Goal: Information Seeking & Learning: Compare options

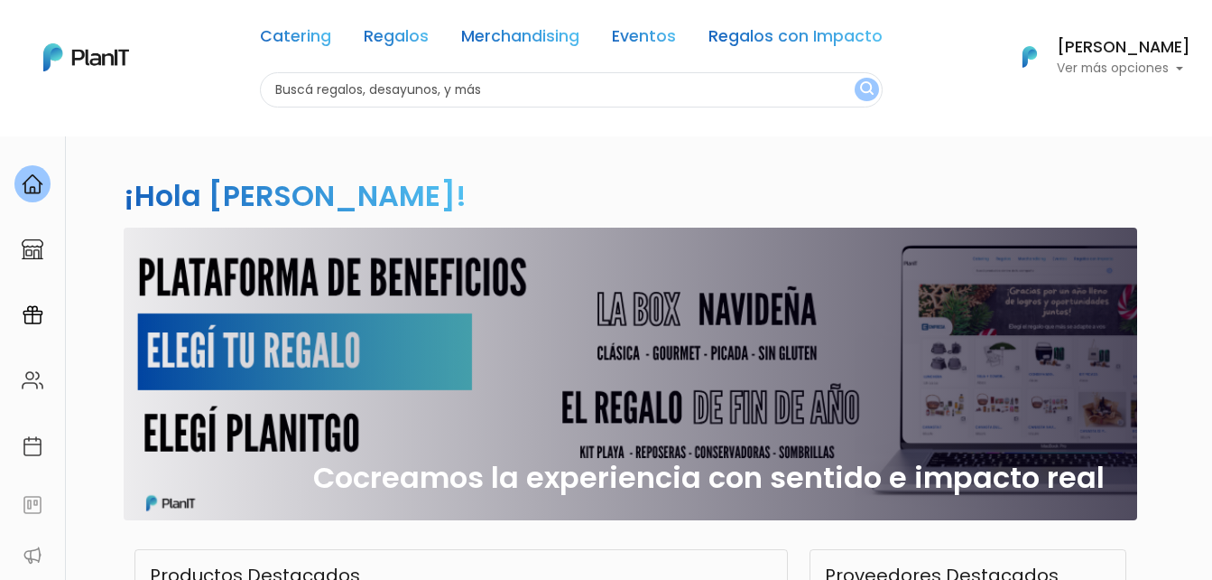
click at [402, 41] on link "Regalos" at bounding box center [396, 40] width 65 height 22
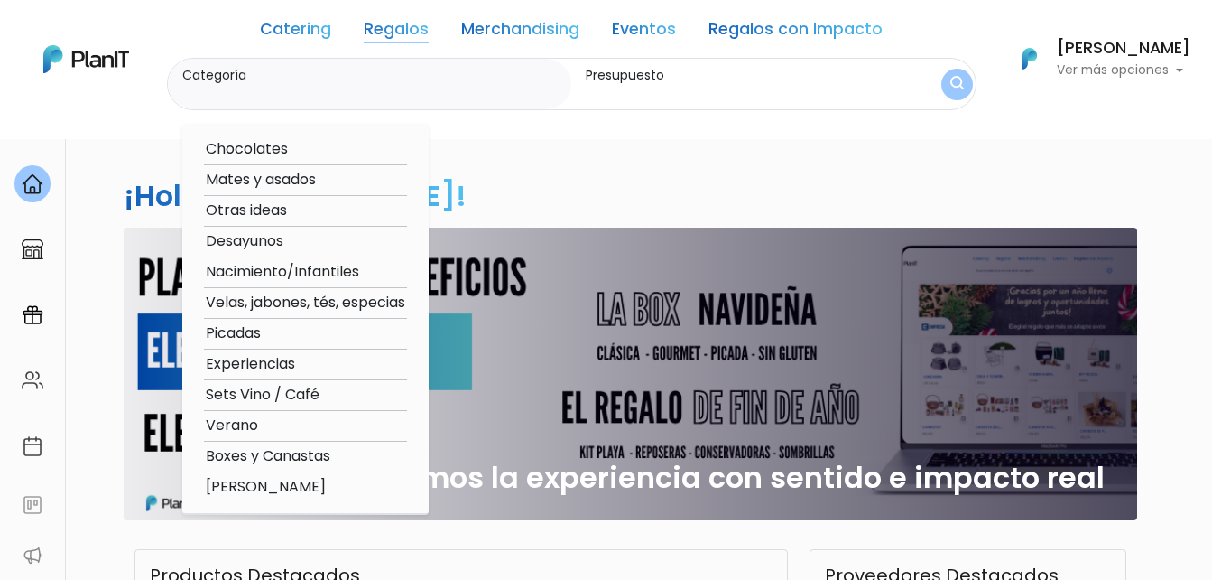
click at [260, 426] on option "Verano" at bounding box center [305, 425] width 203 height 23
type input "Verano"
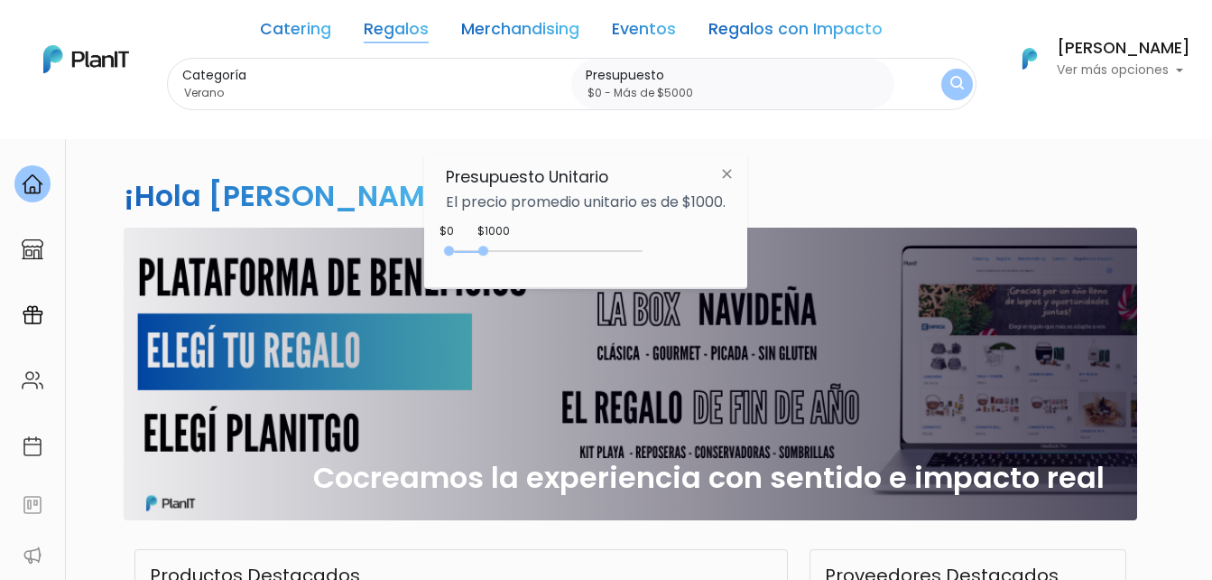
type input "$0 - Más de $5000"
drag, startPoint x: 488, startPoint y: 249, endPoint x: 767, endPoint y: 254, distance: 279.9
click at [767, 254] on body "Catering Regalos Merchandising Eventos Regalos con Impacto Catering Regalos Mer…" at bounding box center [606, 290] width 1212 height 580
click at [952, 88] on img "submit" at bounding box center [958, 84] width 14 height 17
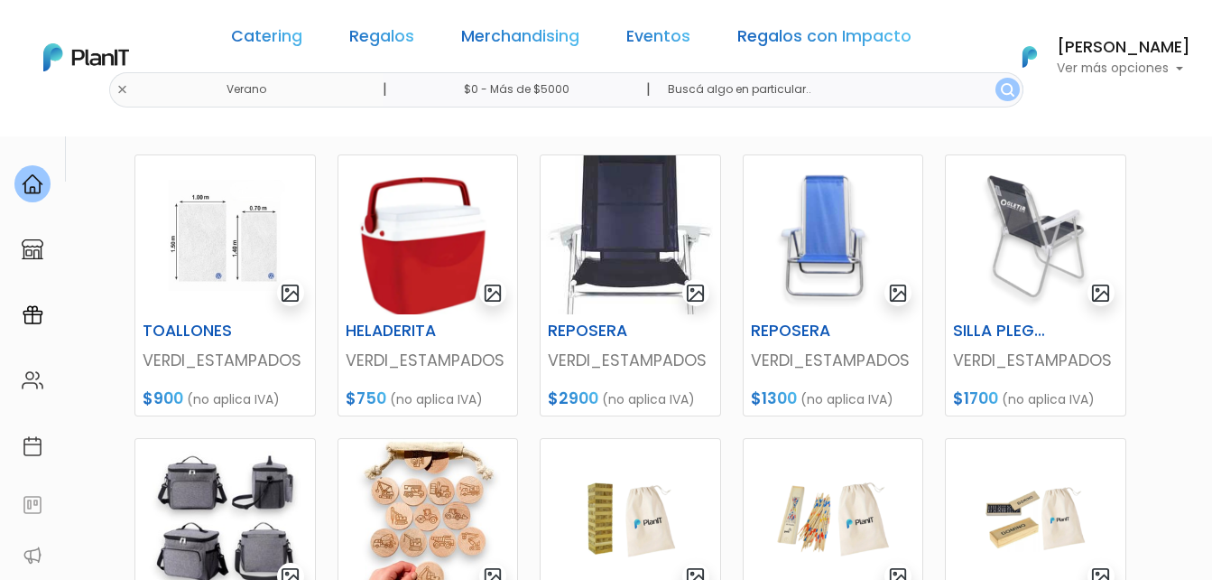
scroll to position [542, 0]
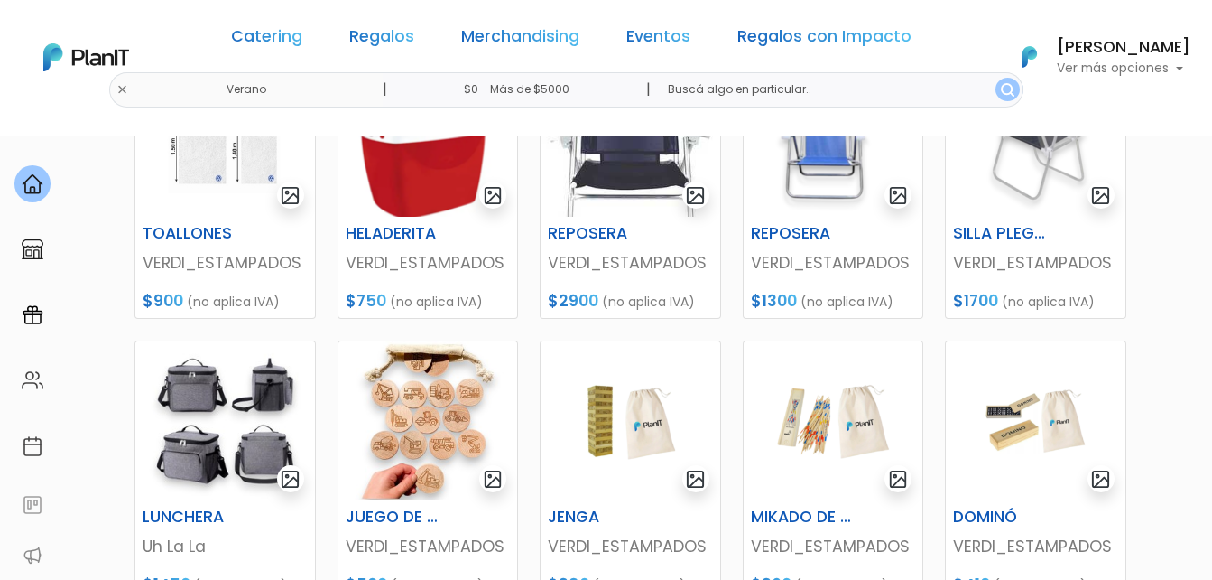
scroll to position [813, 0]
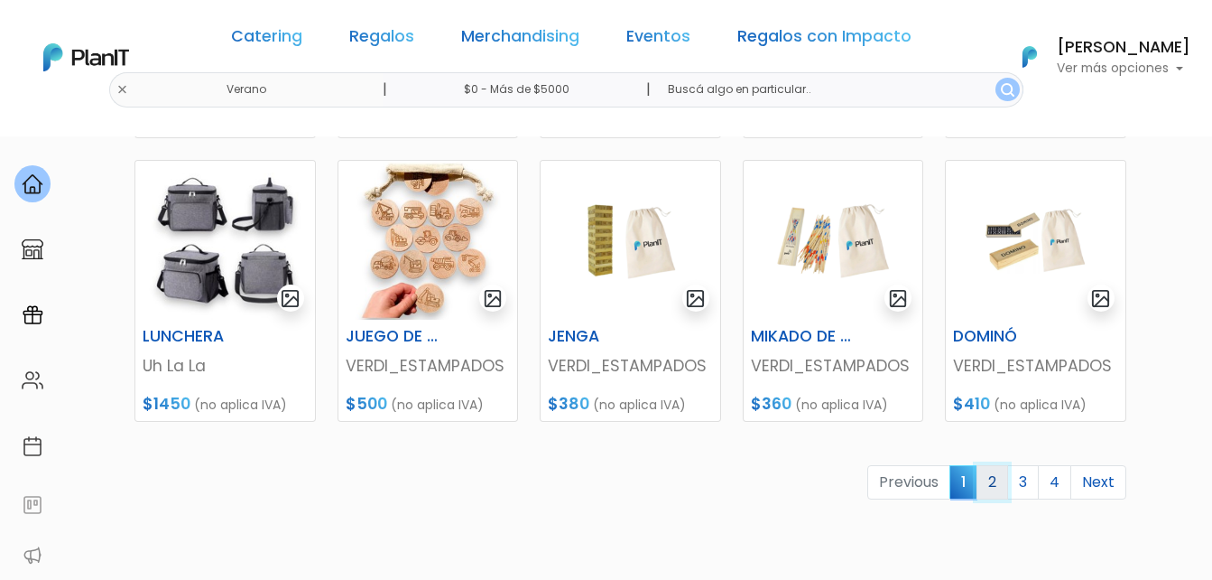
click at [987, 478] on link "2" at bounding box center [993, 482] width 32 height 34
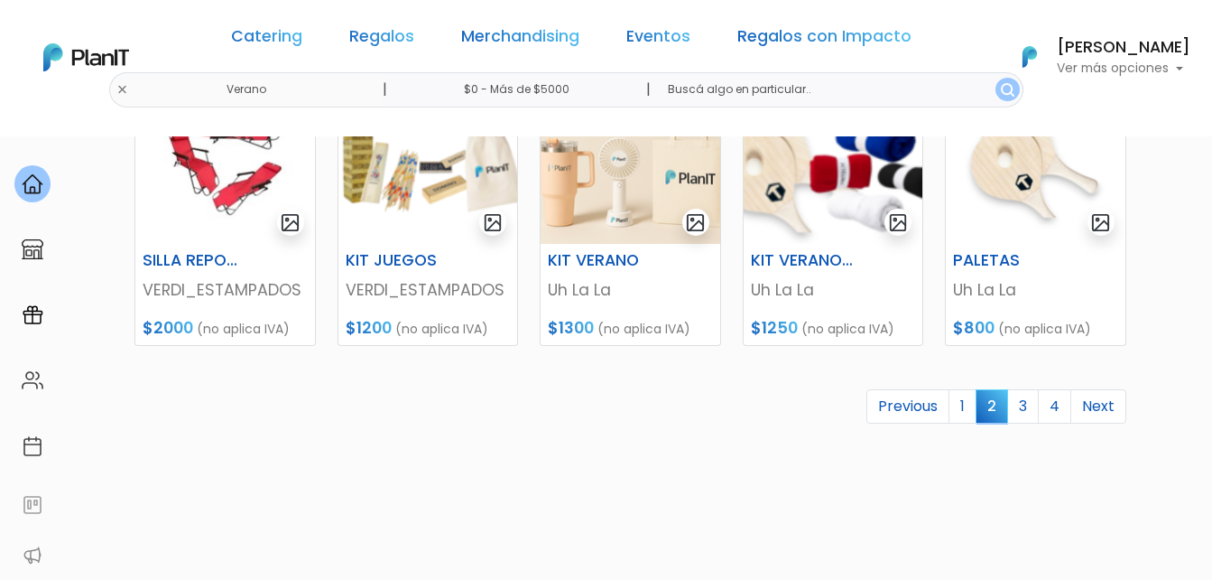
scroll to position [903, 0]
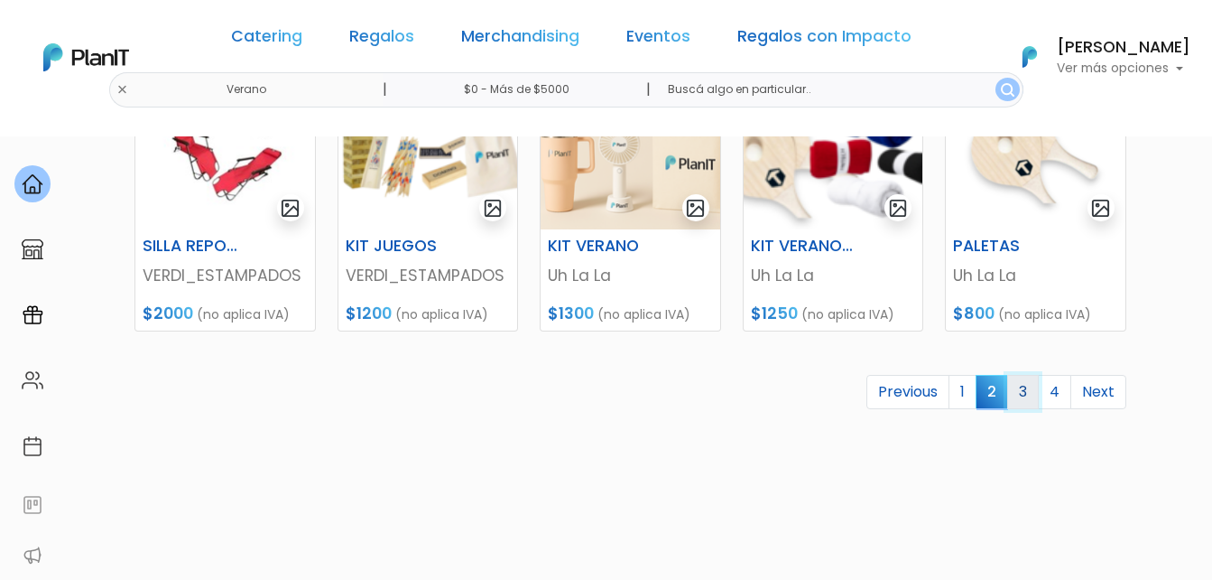
click at [1027, 390] on link "3" at bounding box center [1024, 392] width 32 height 34
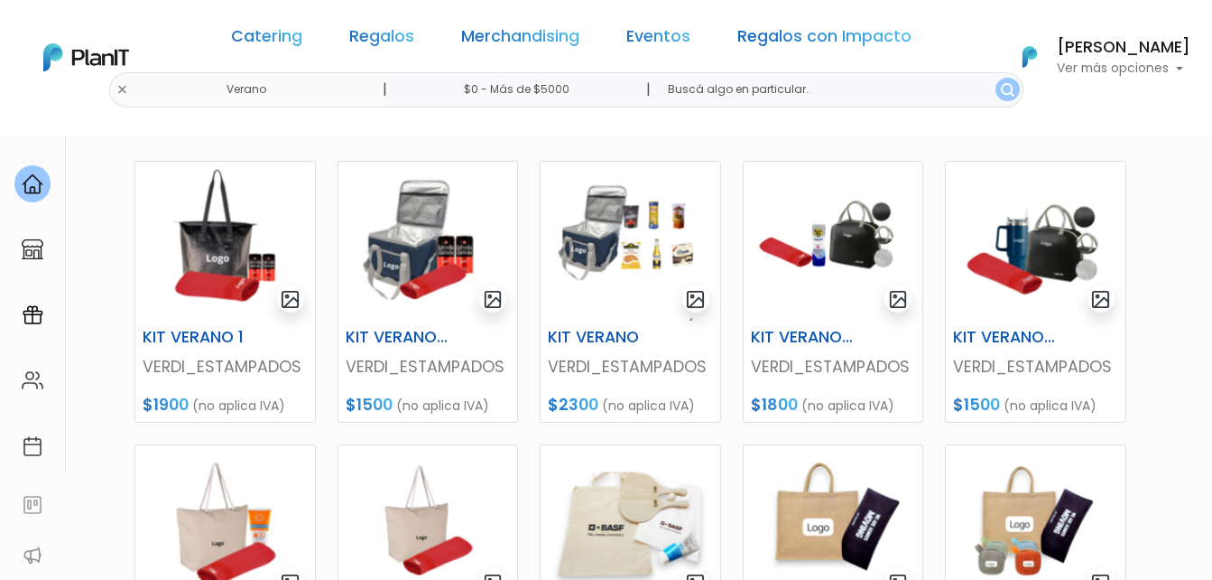
scroll to position [271, 0]
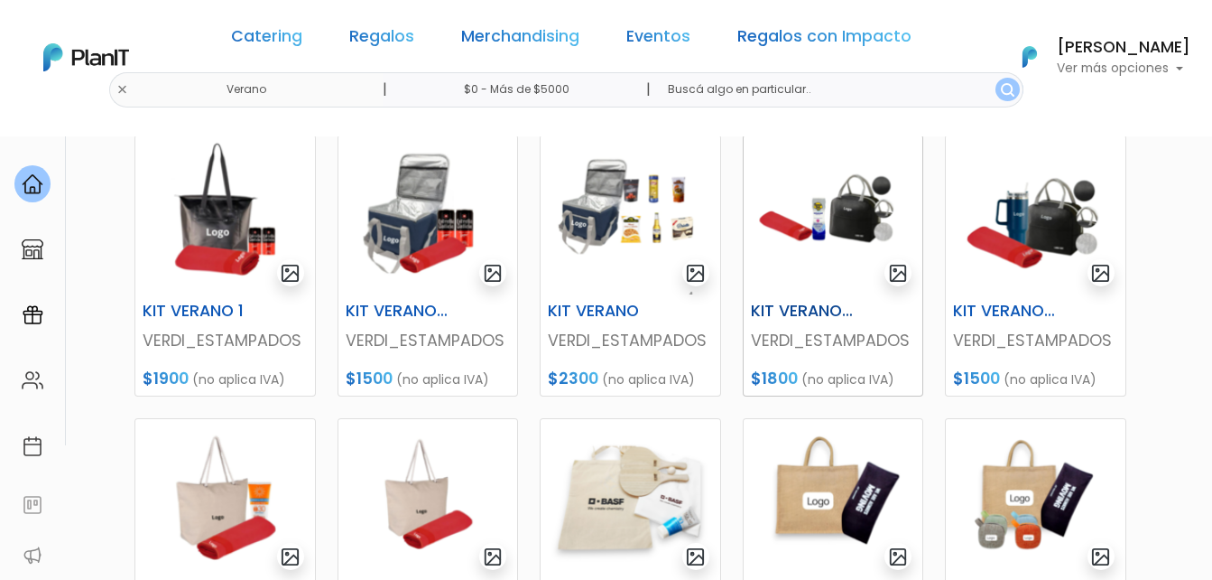
click at [865, 256] on img at bounding box center [834, 214] width 180 height 159
click at [1028, 238] on img at bounding box center [1036, 214] width 180 height 159
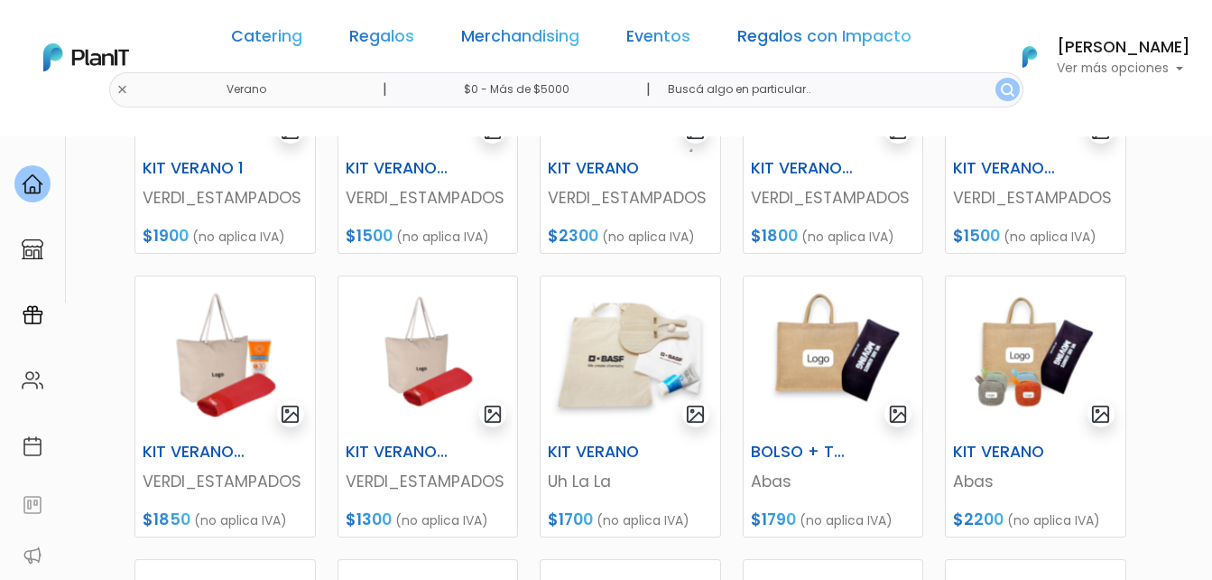
scroll to position [451, 0]
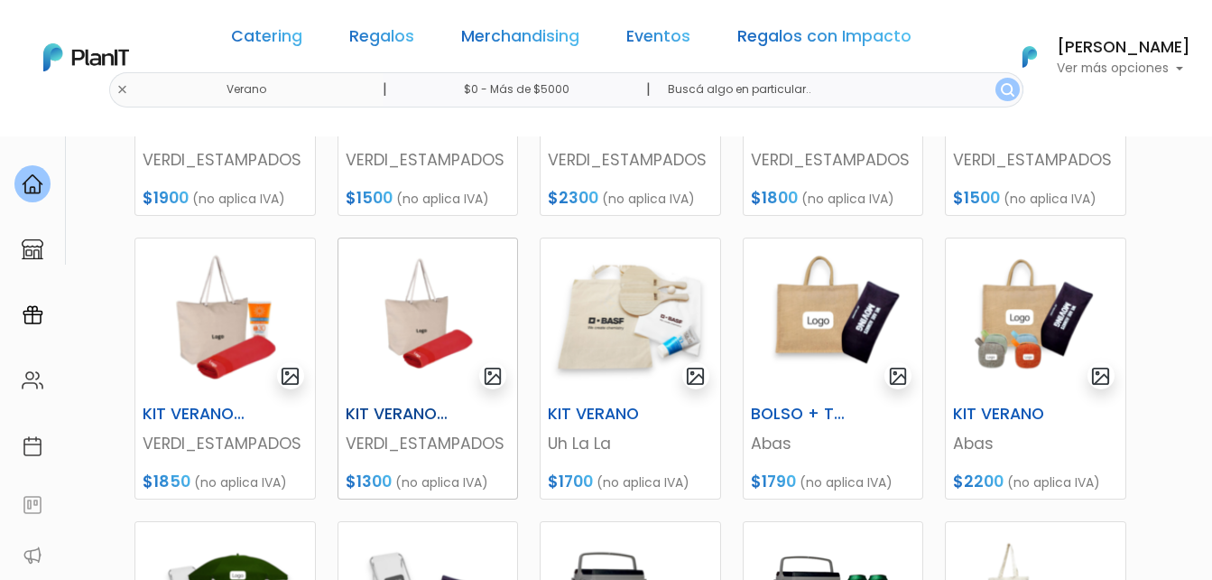
click at [448, 313] on img at bounding box center [429, 317] width 180 height 159
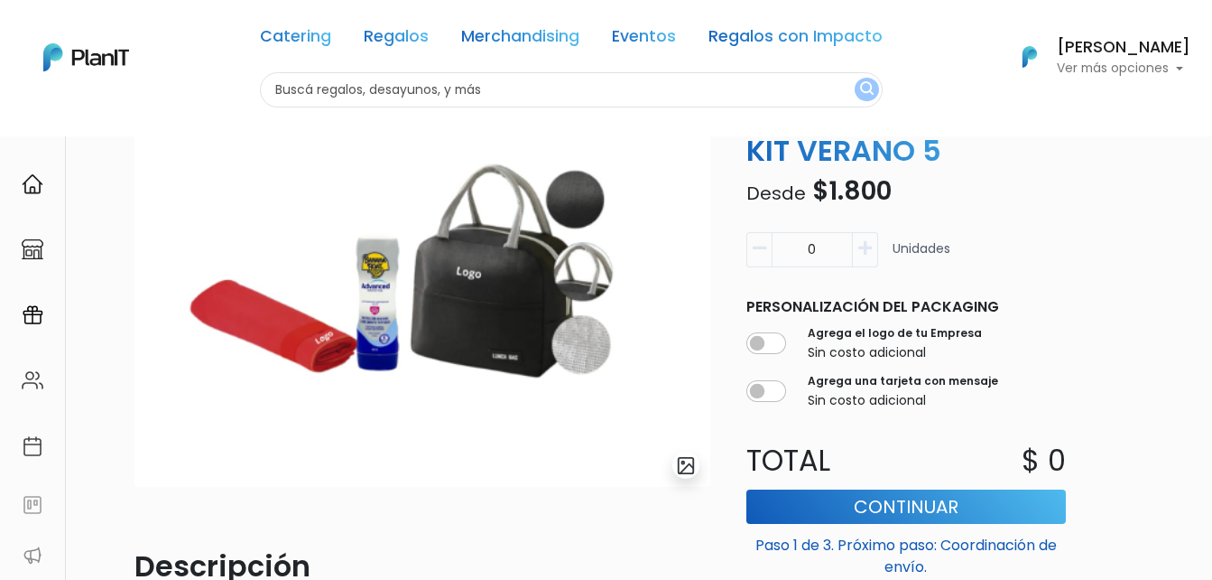
scroll to position [90, 0]
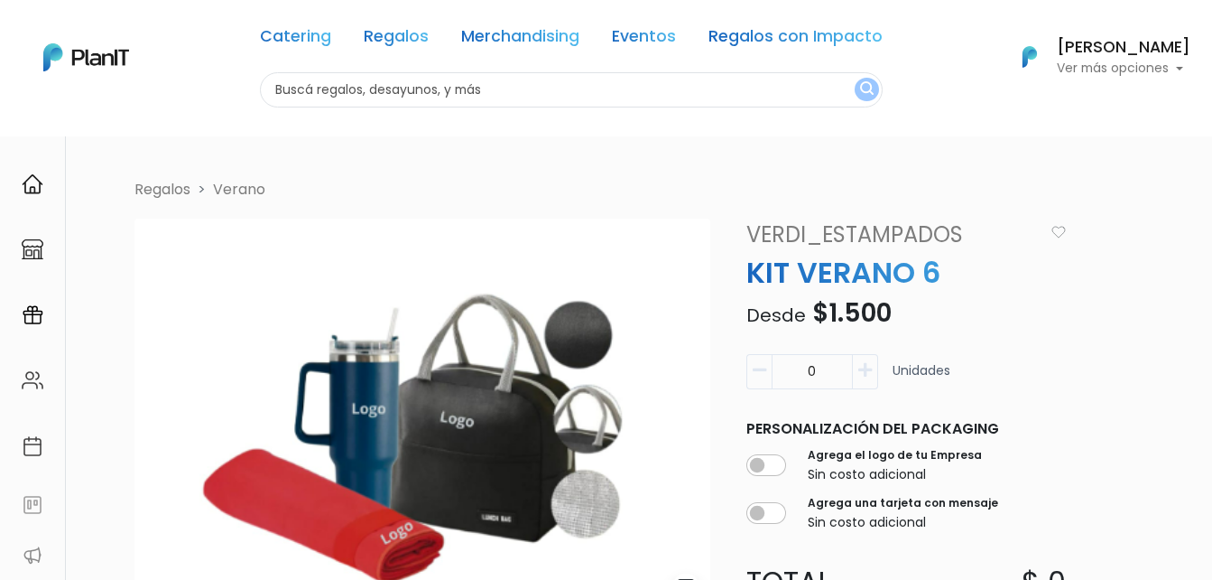
scroll to position [90, 0]
